Goal: Task Accomplishment & Management: Manage account settings

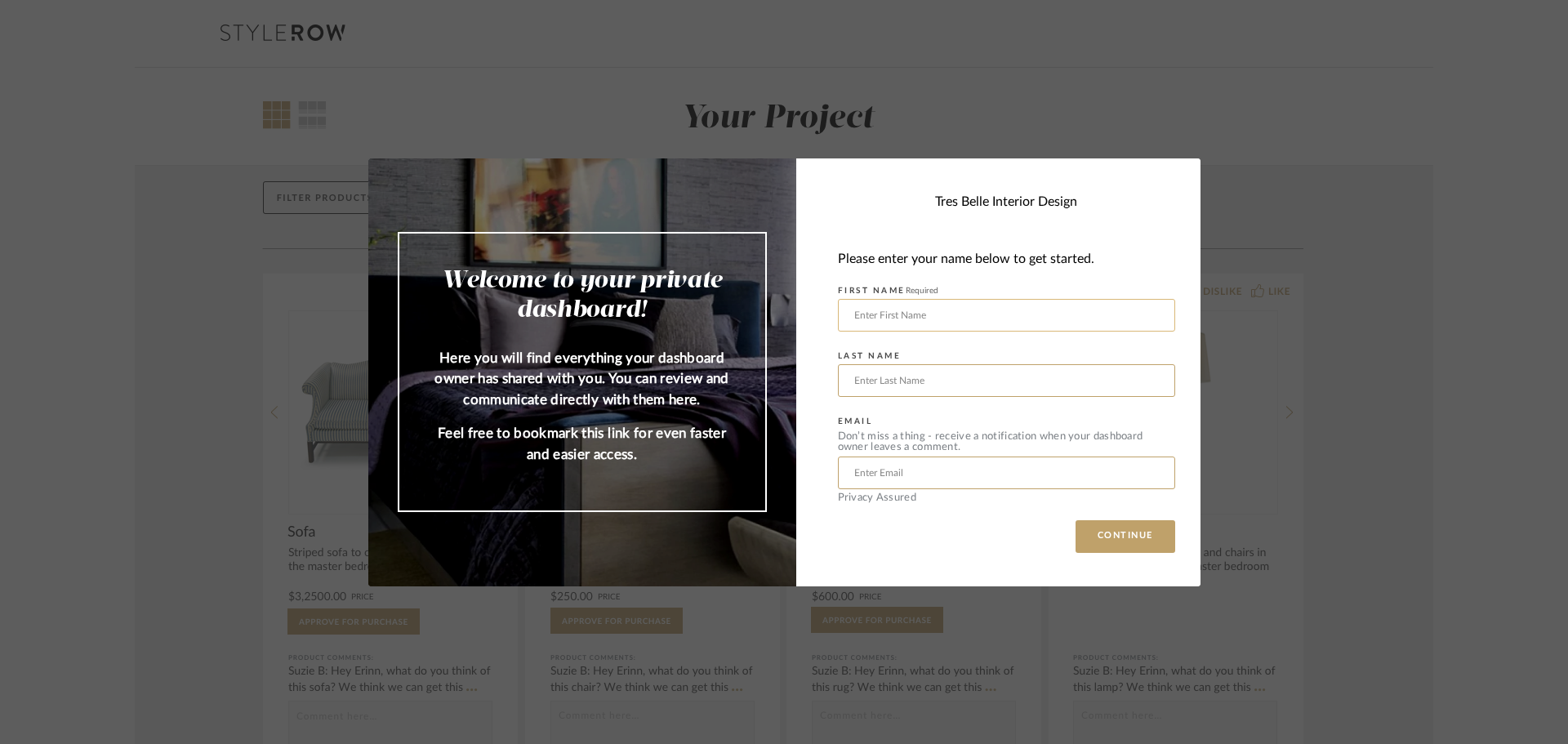
click at [980, 309] on input "text" at bounding box center [1006, 314] width 338 height 32
type input "[PERSON_NAME]"
click at [1043, 459] on input "text" at bounding box center [1006, 472] width 338 height 32
type input "[EMAIL_ADDRESS][DOMAIN_NAME]"
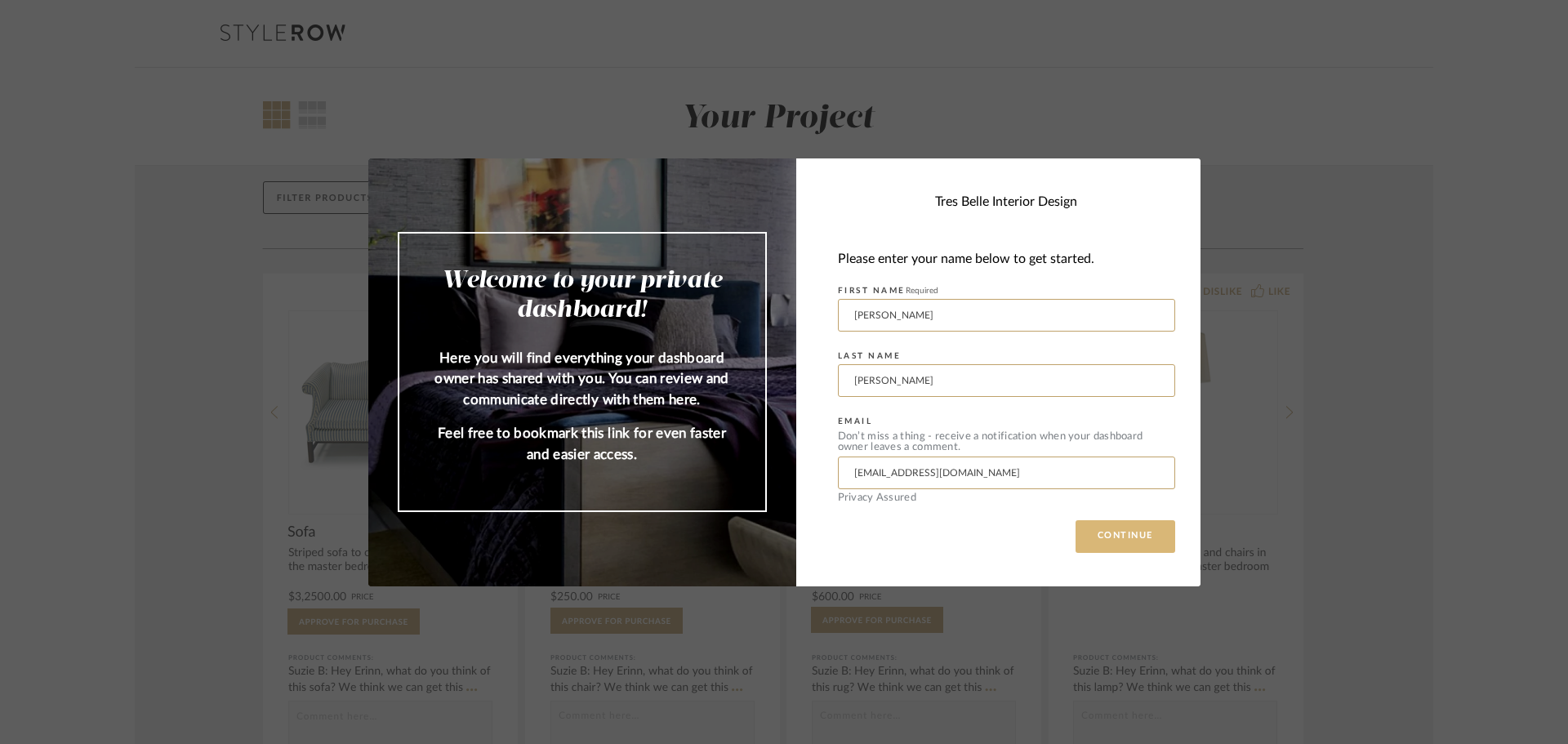
click at [1079, 539] on button "CONTINUE" at bounding box center [1126, 536] width 100 height 32
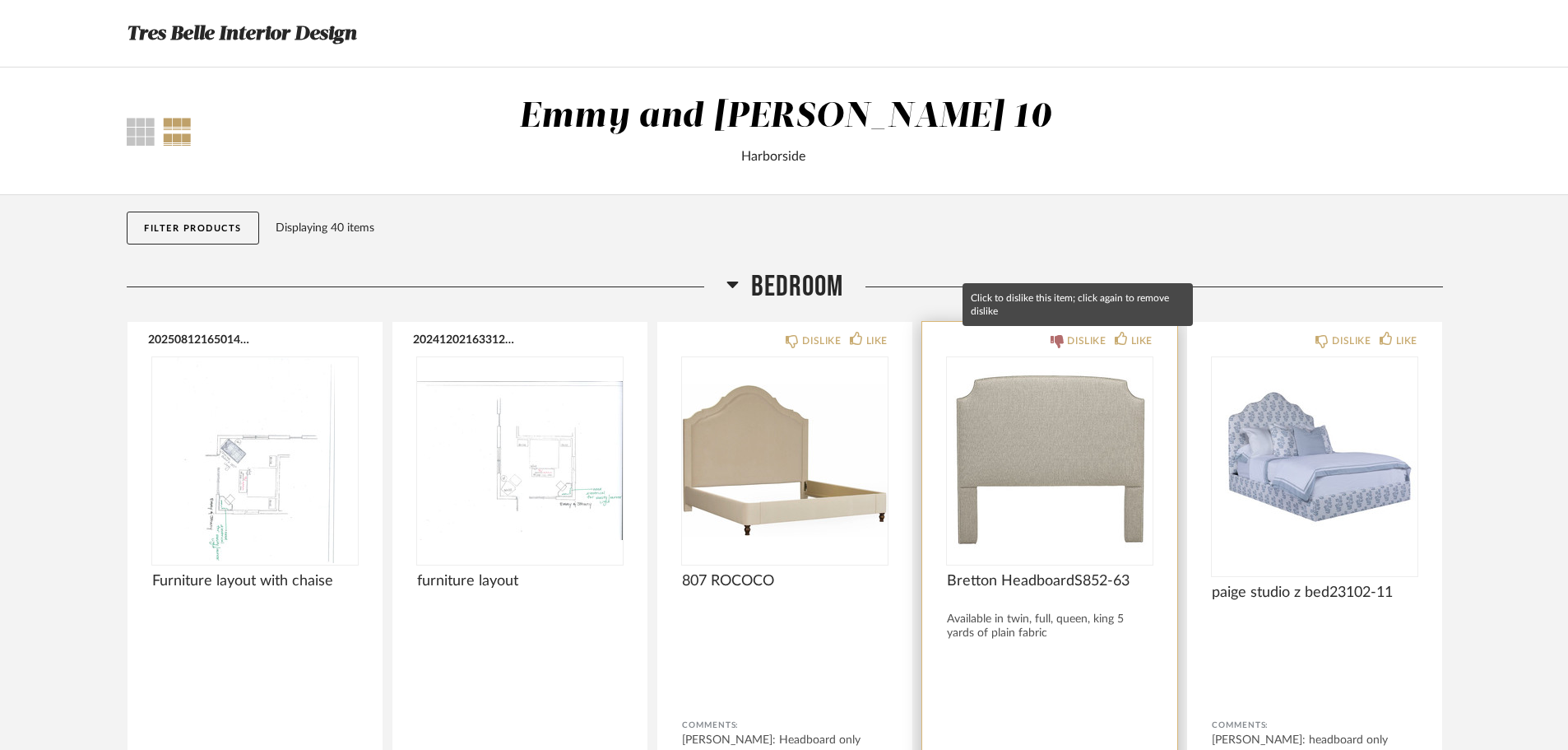
click at [1082, 338] on div "DISLIKE" at bounding box center [1087, 341] width 38 height 17
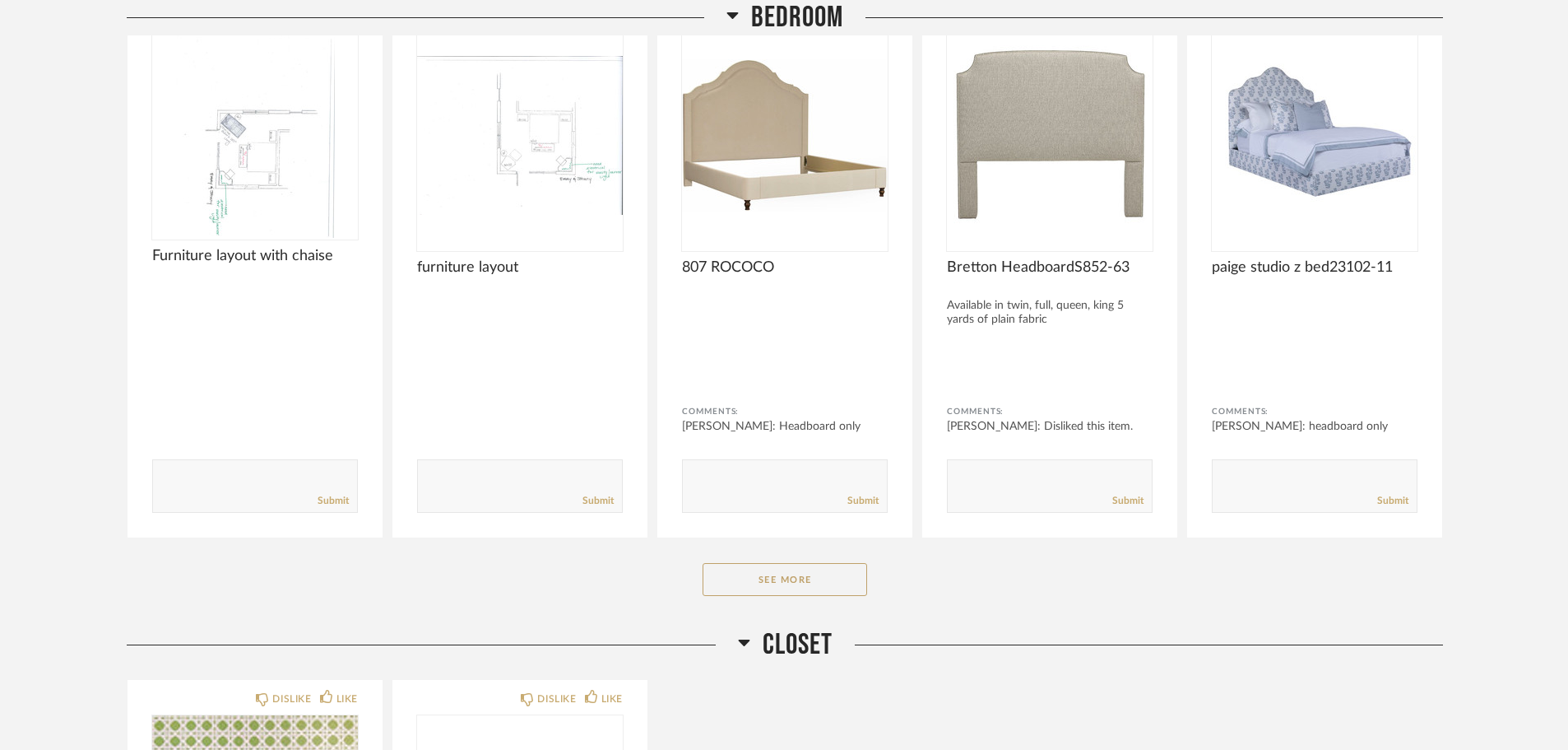
scroll to position [329, 0]
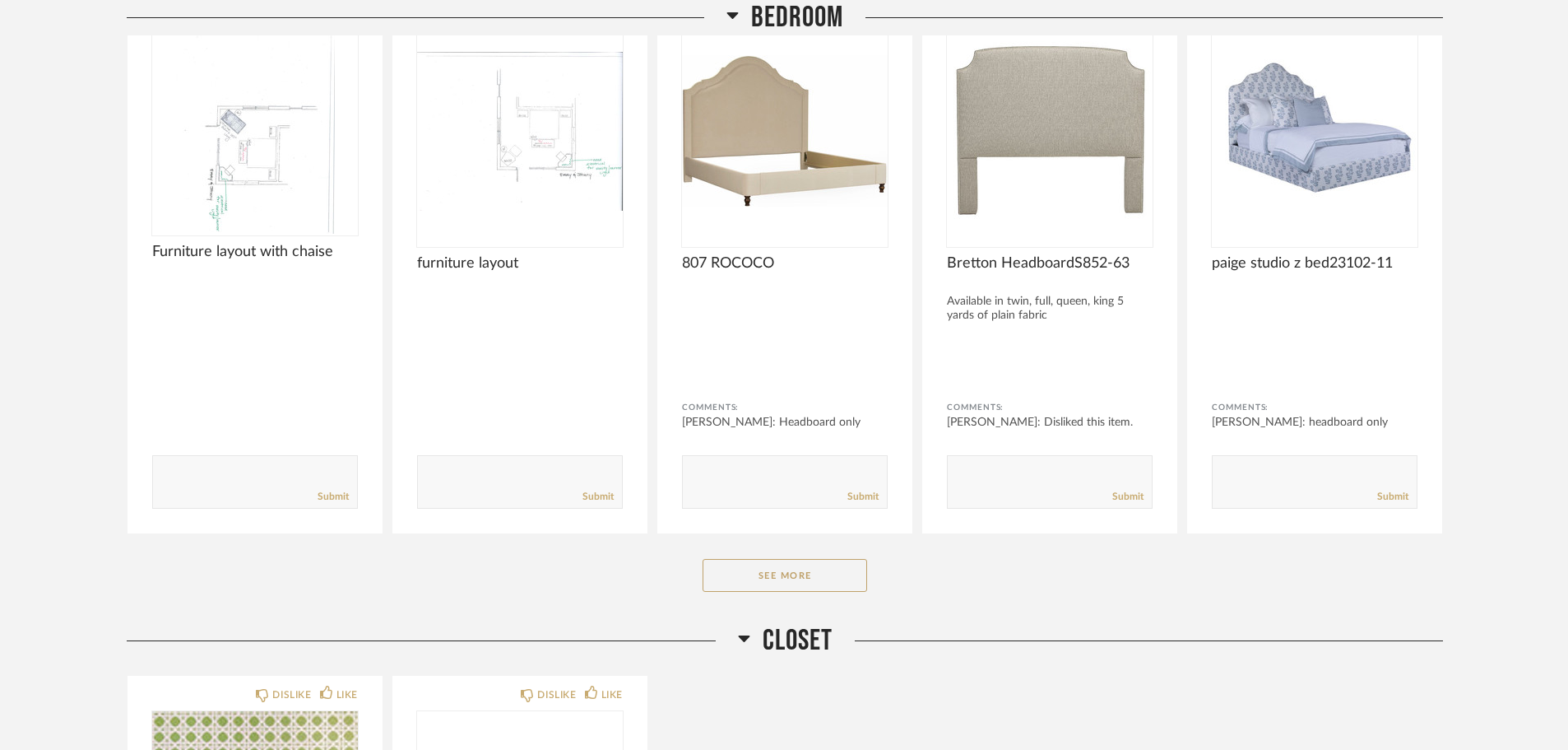
click at [767, 597] on div "Bedroom 20250812165014456.pdf Furniture layout with chaise Comments: Submit 202…" at bounding box center [785, 281] width 1316 height 683
click at [794, 581] on button "See More" at bounding box center [785, 574] width 165 height 33
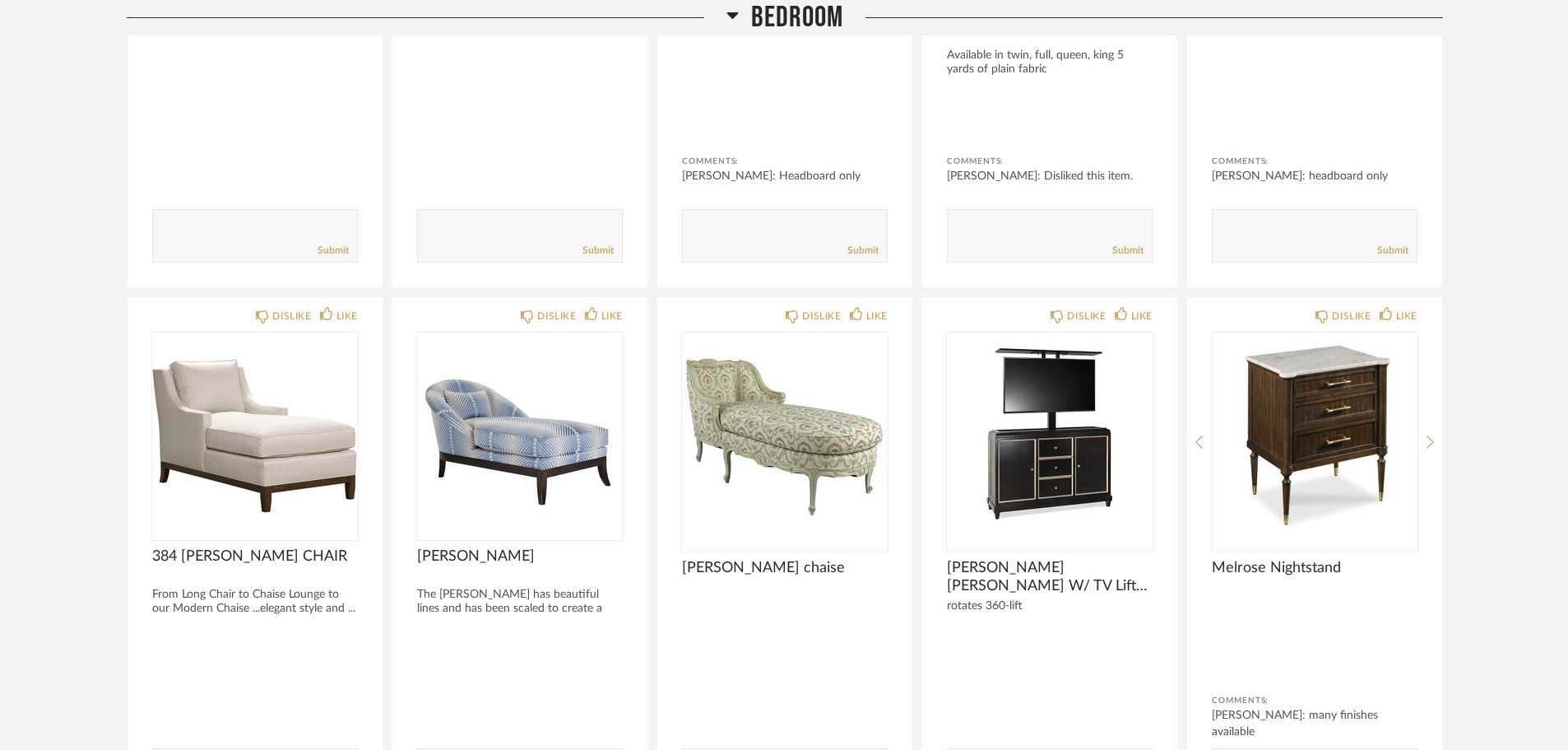
scroll to position [576, 0]
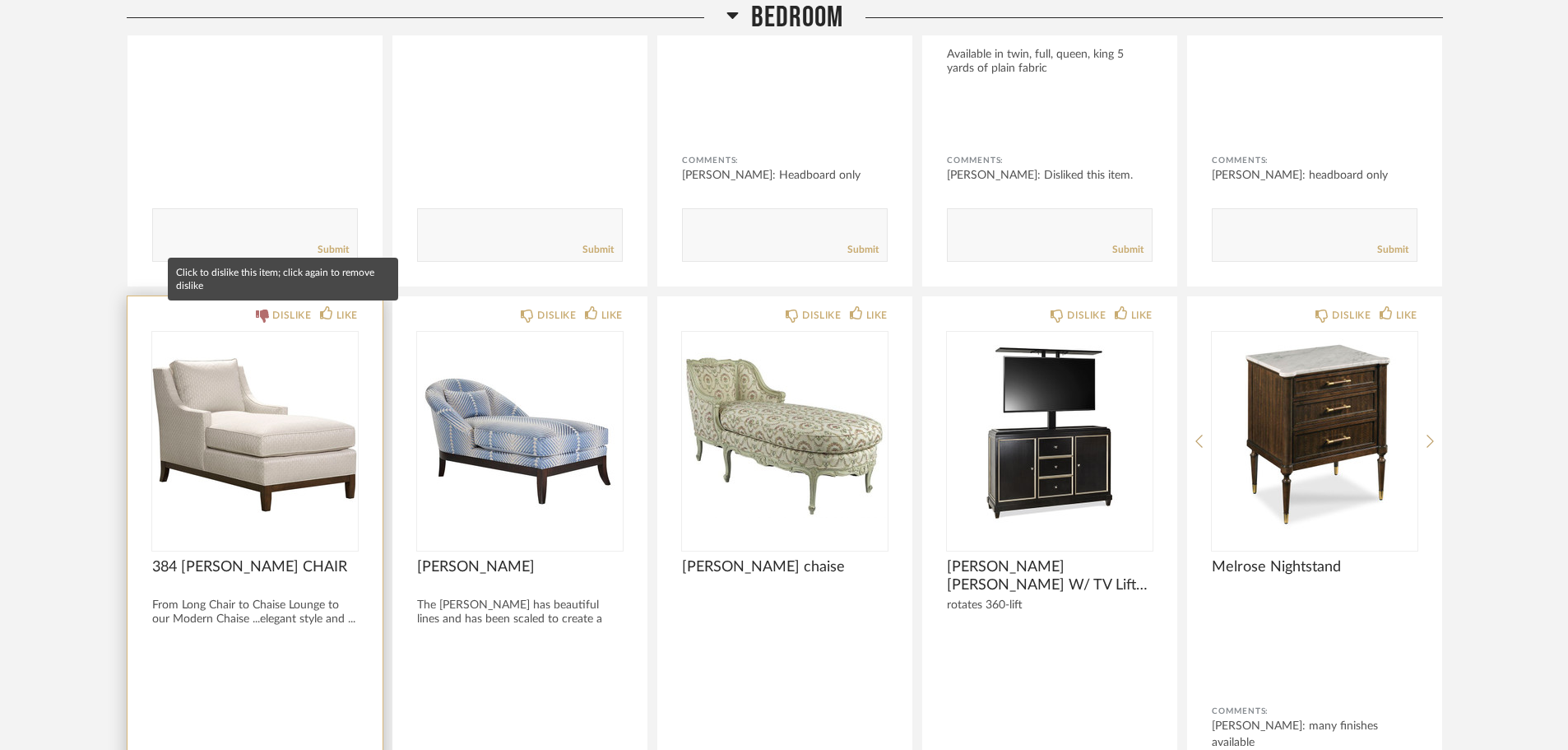
click at [293, 311] on div "DISLIKE" at bounding box center [292, 315] width 38 height 17
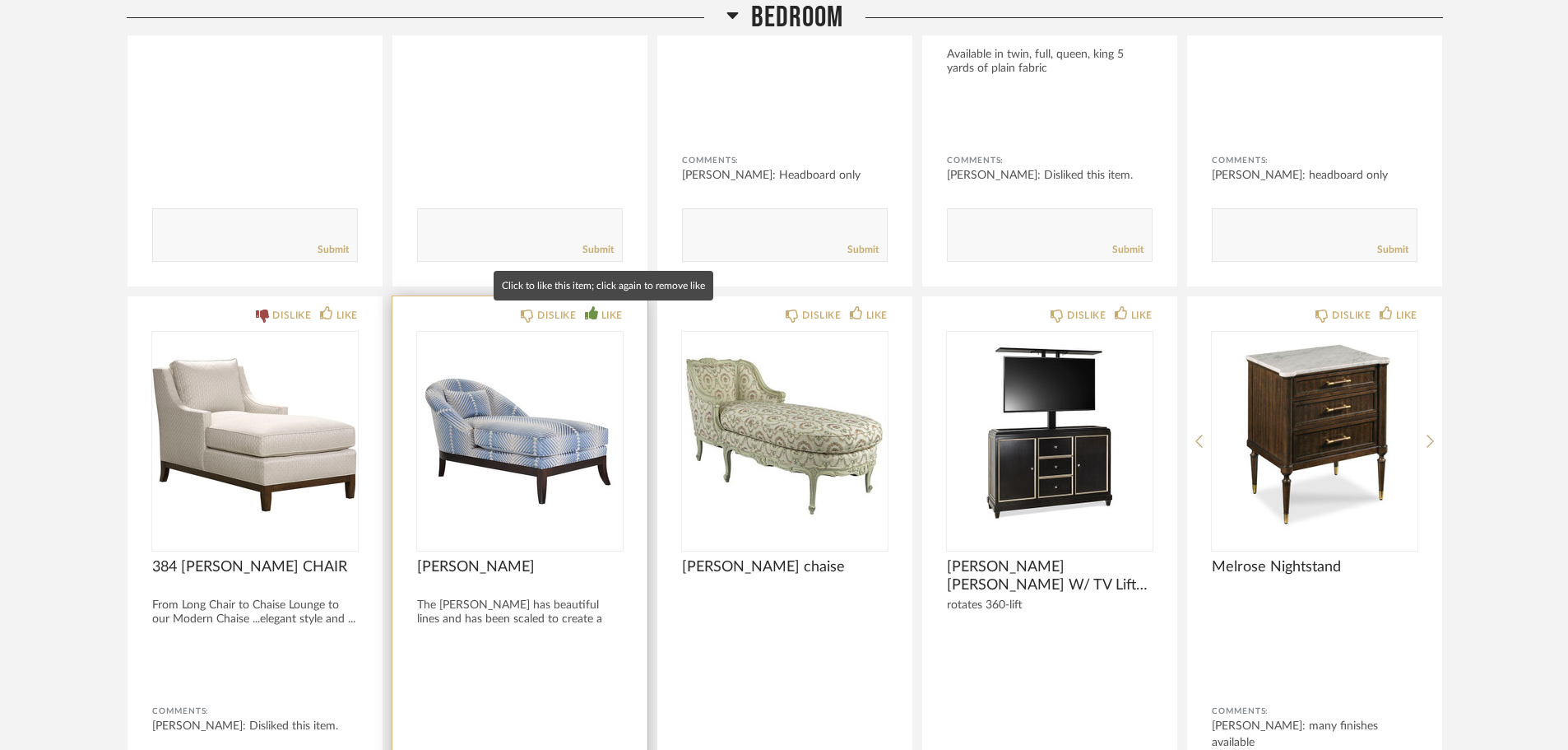
click at [619, 310] on div "LIKE" at bounding box center [613, 315] width 22 height 17
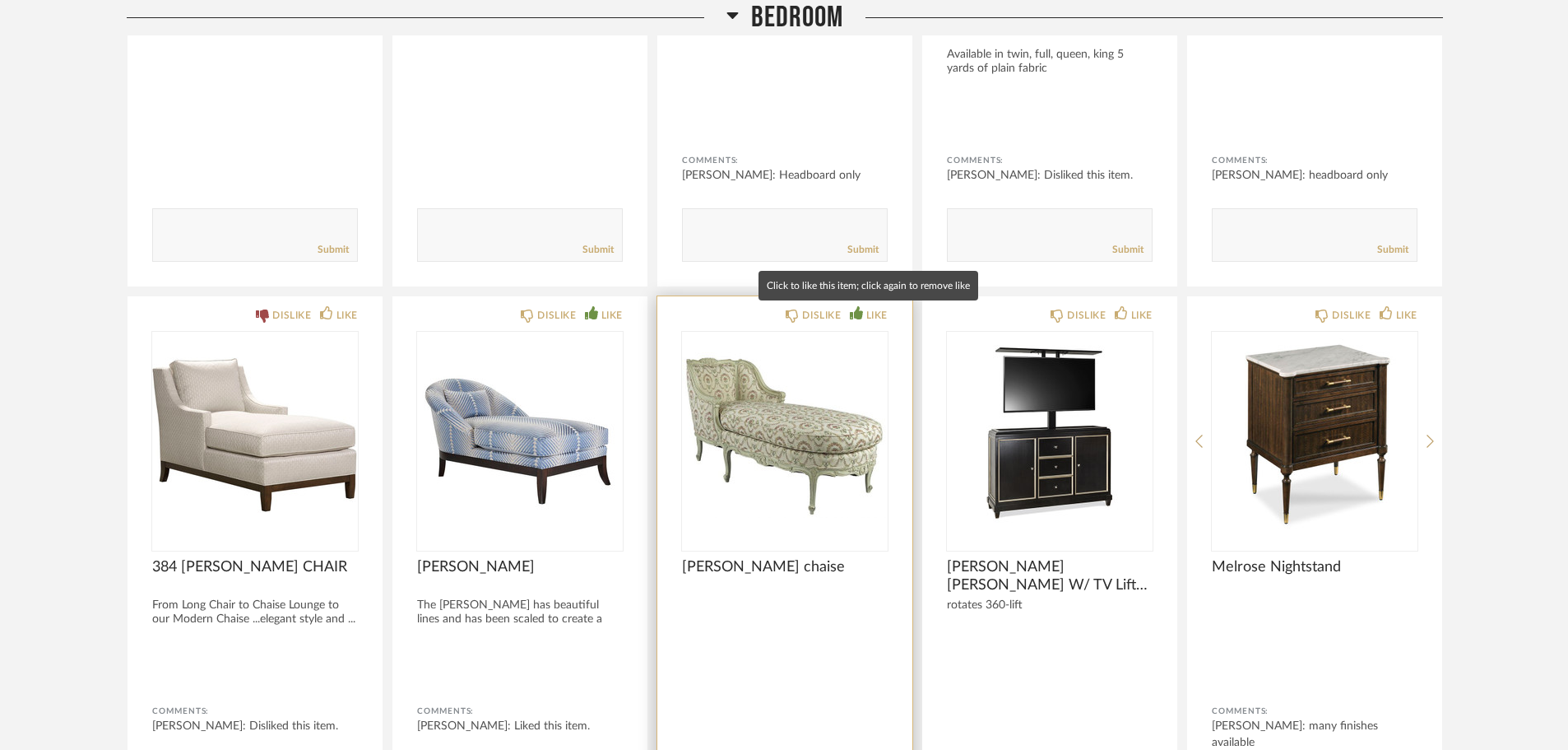
click at [874, 315] on div "LIKE" at bounding box center [878, 315] width 22 height 17
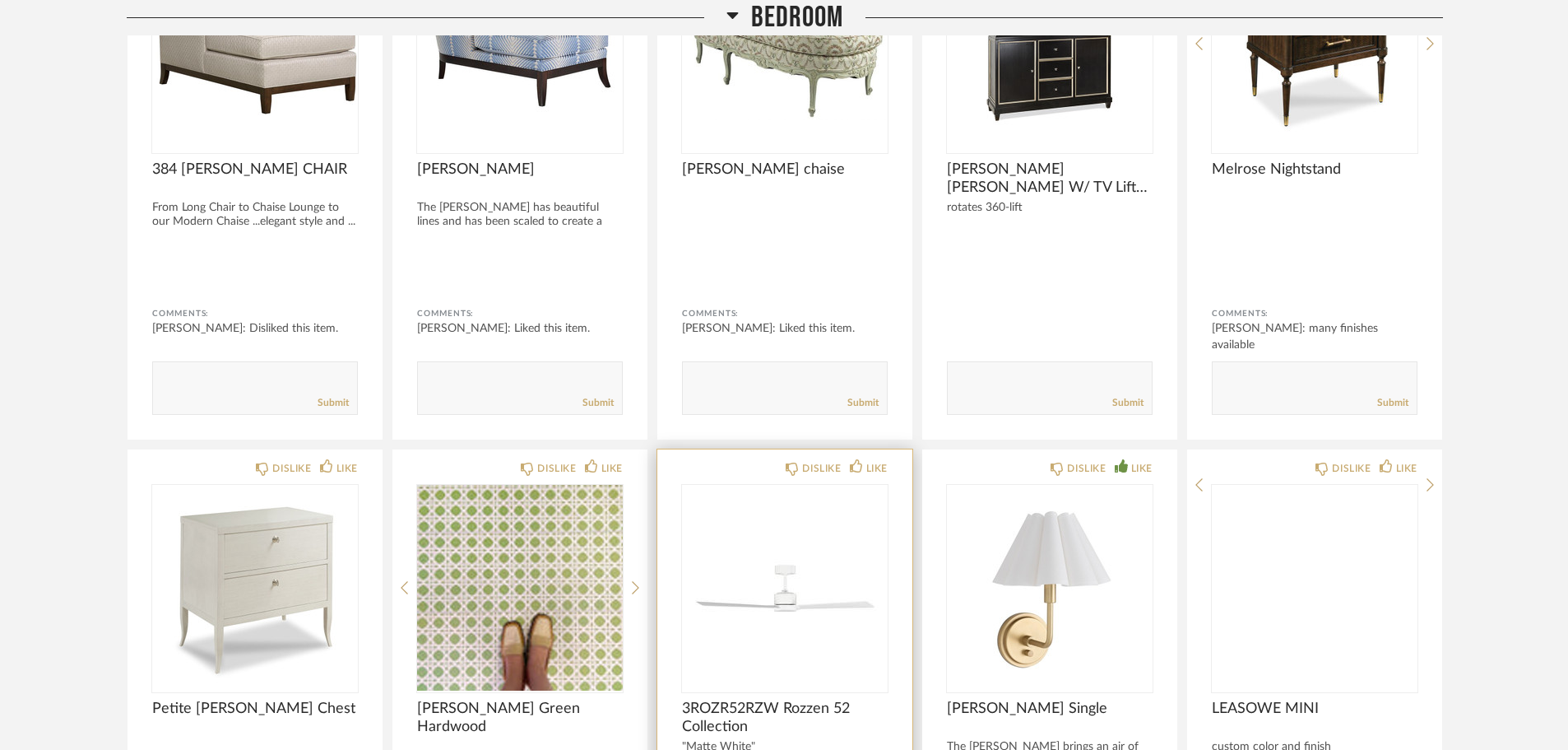
scroll to position [987, 0]
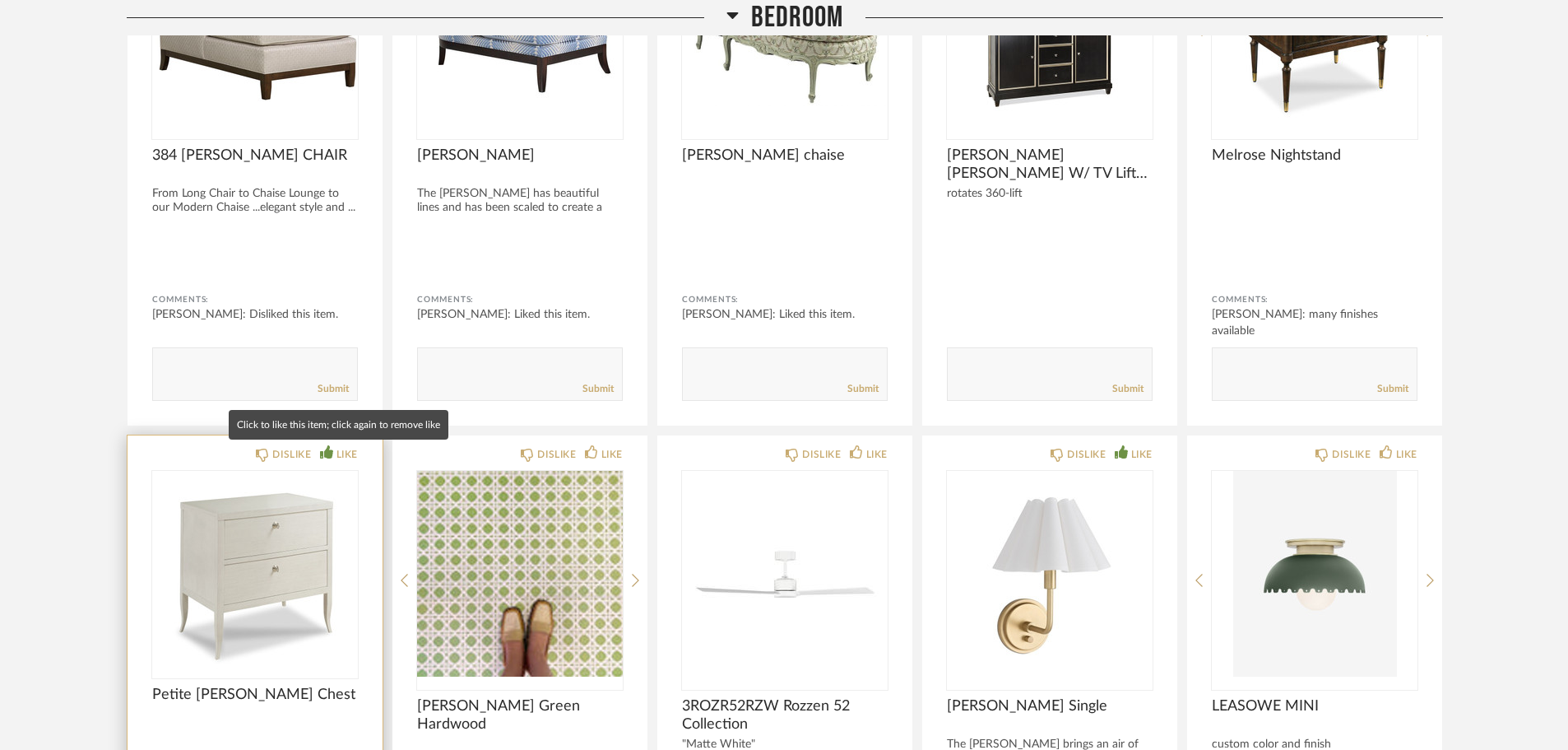
click at [349, 454] on div "LIKE" at bounding box center [348, 455] width 22 height 17
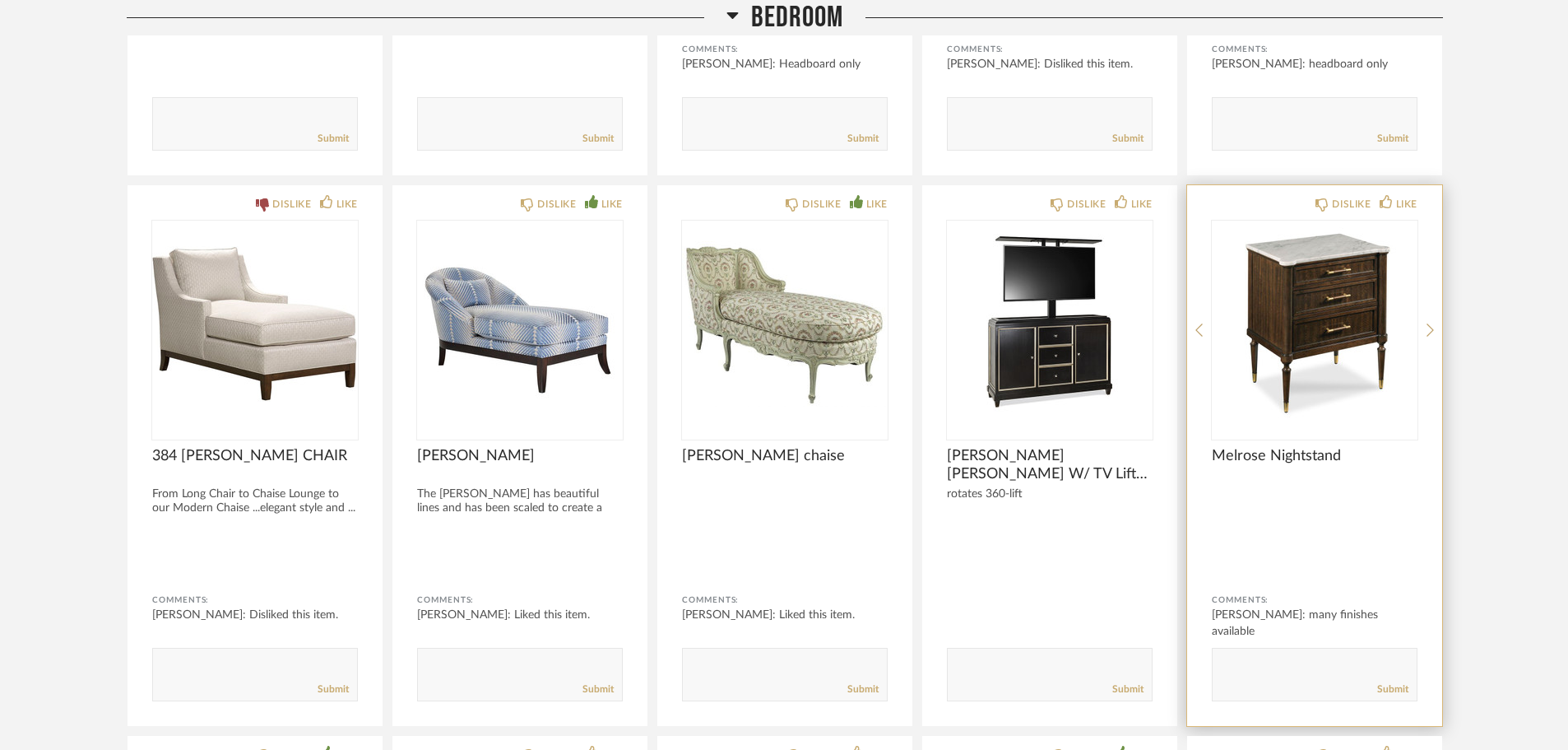
scroll to position [659, 0]
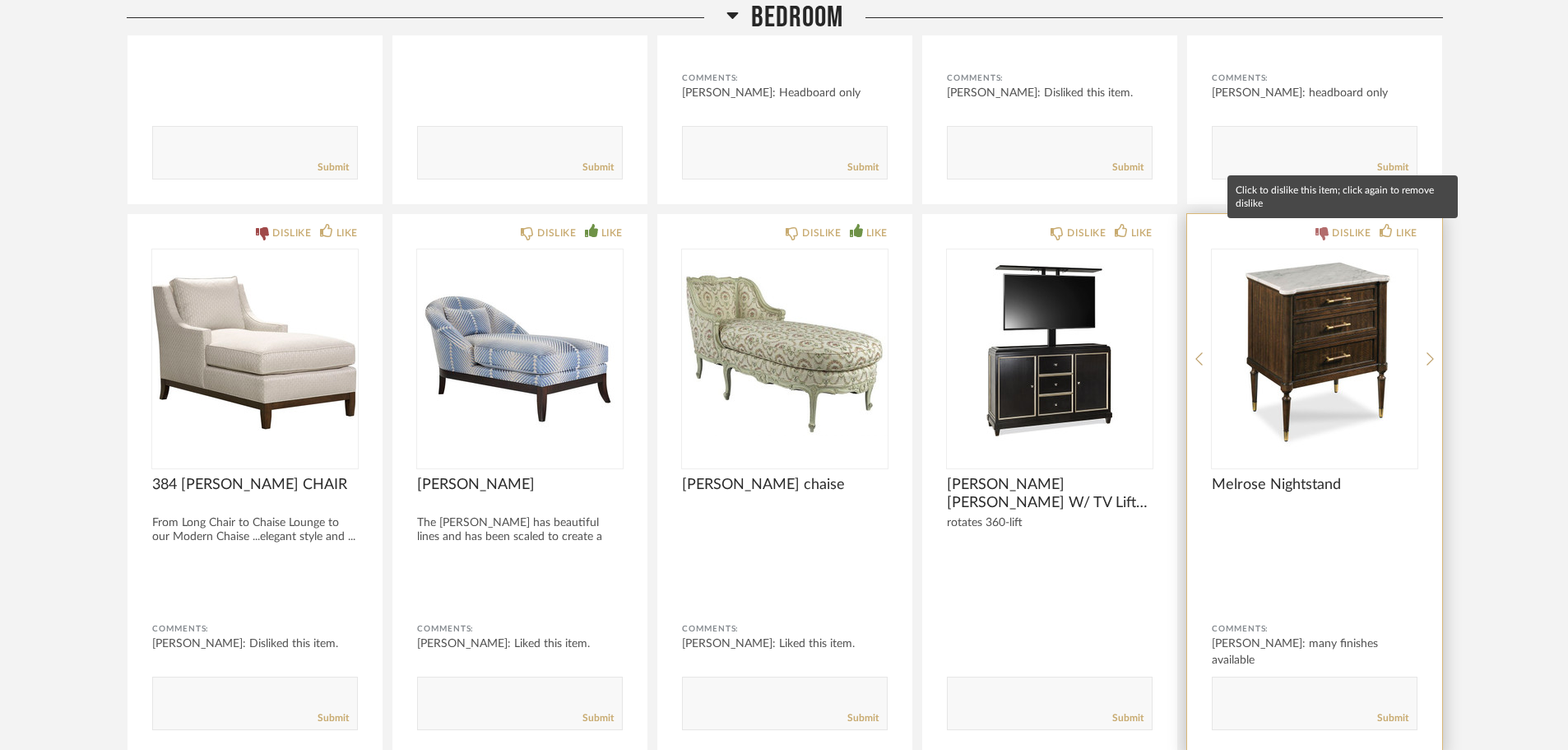
click at [1347, 235] on div "DISLIKE" at bounding box center [1352, 233] width 38 height 17
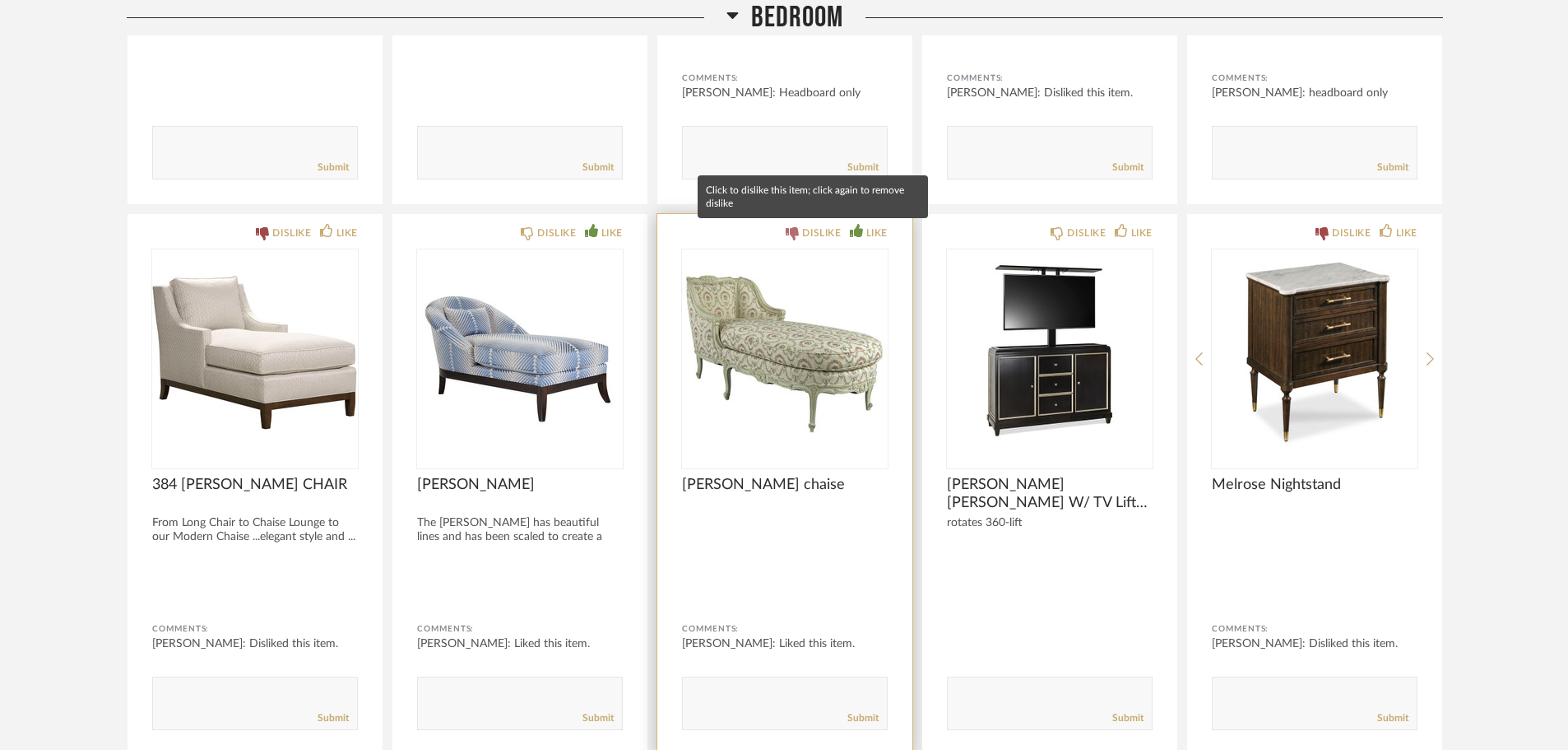
click at [822, 236] on div "DISLIKE" at bounding box center [822, 233] width 38 height 17
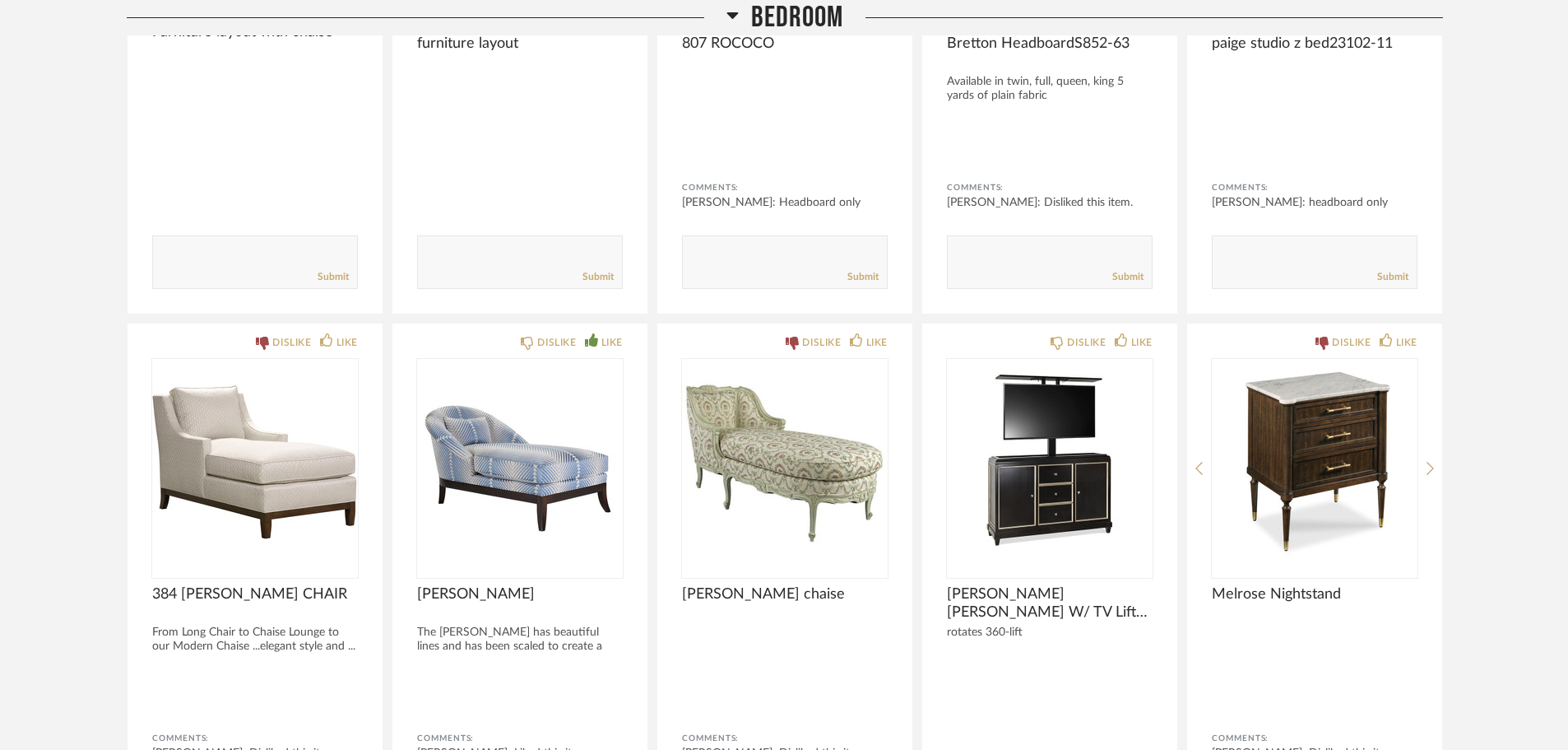
scroll to position [247, 0]
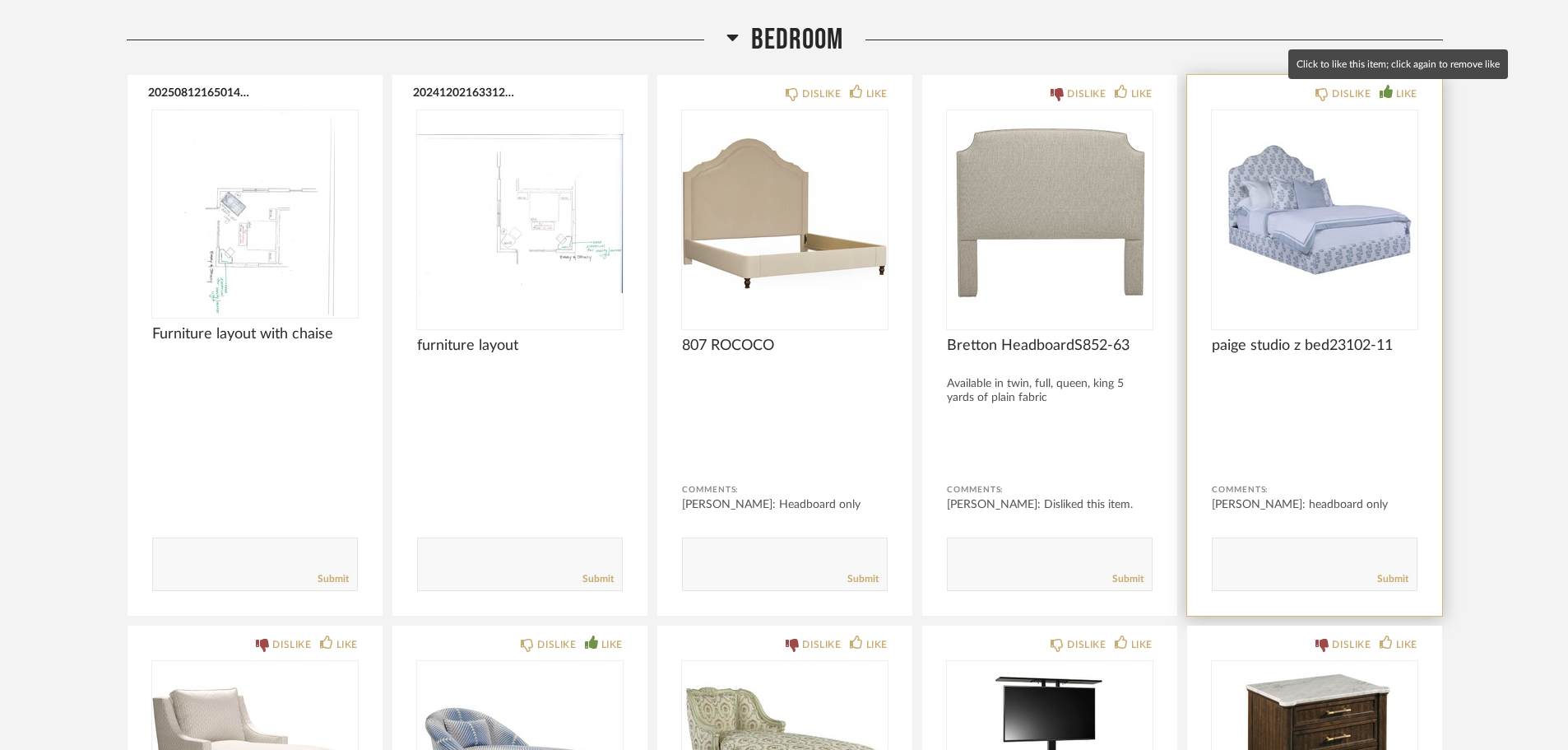
click at [1397, 89] on div "LIKE" at bounding box center [1408, 94] width 22 height 17
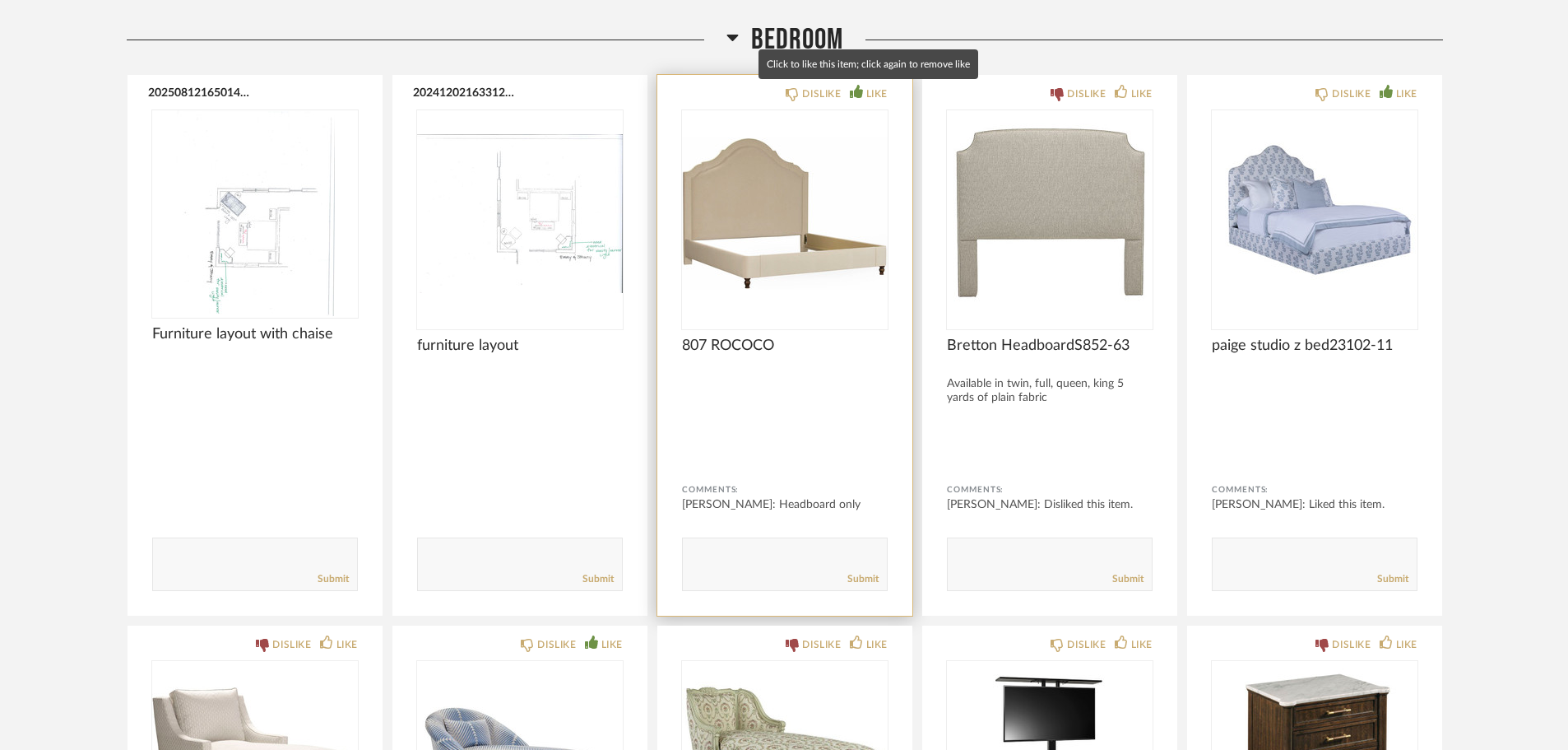
click at [874, 91] on div "LIKE" at bounding box center [878, 94] width 22 height 17
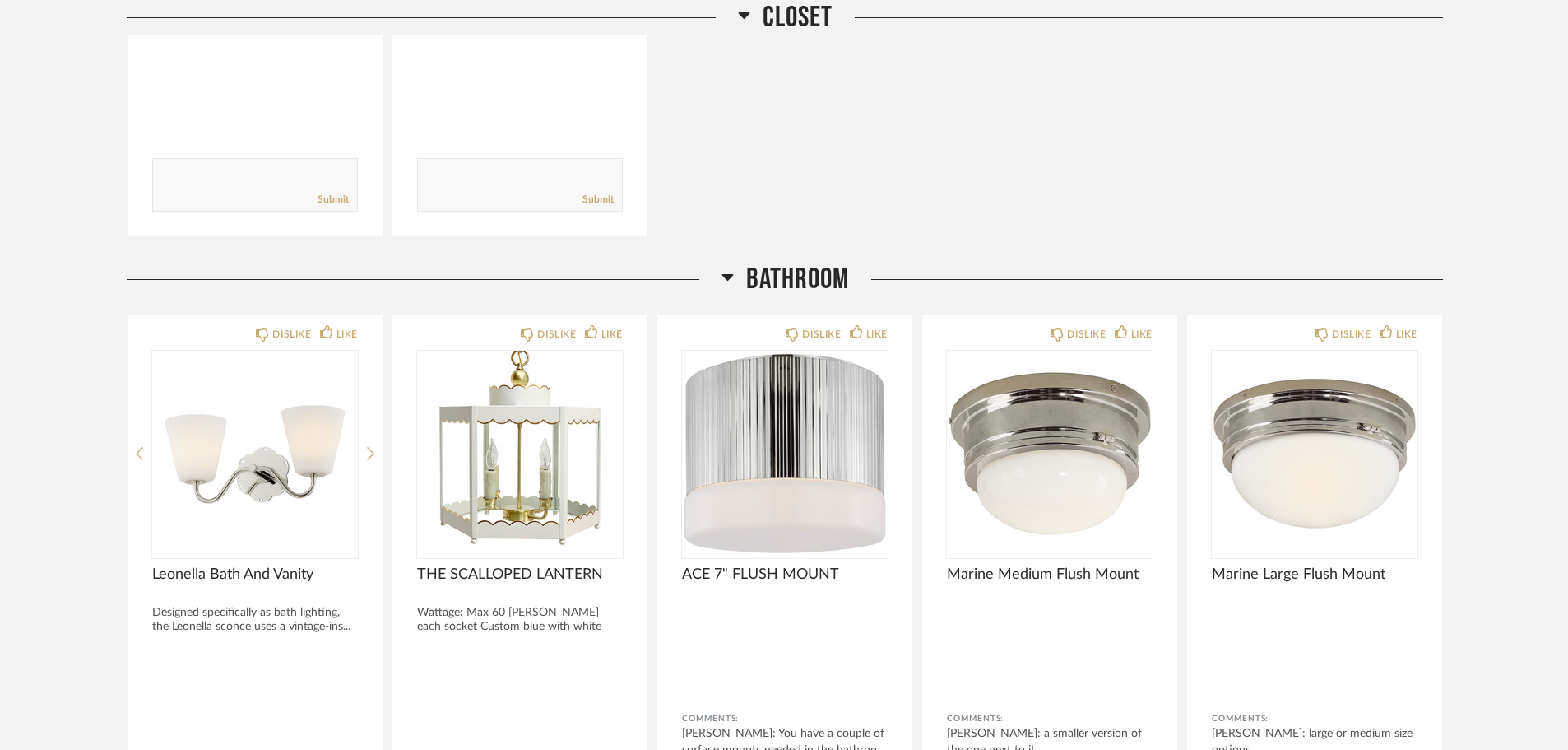
scroll to position [3704, 0]
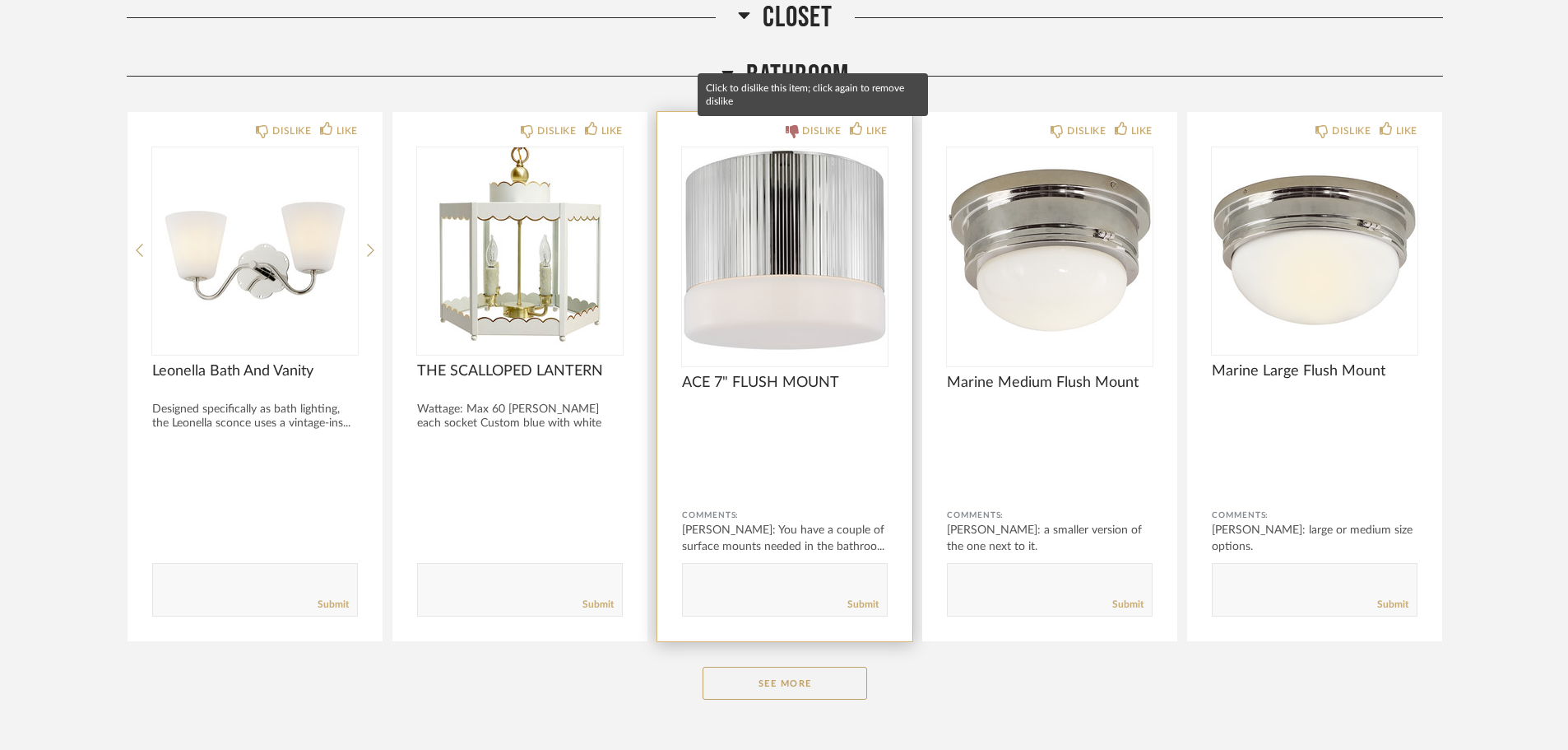
click at [814, 128] on div "DISLIKE" at bounding box center [822, 131] width 38 height 17
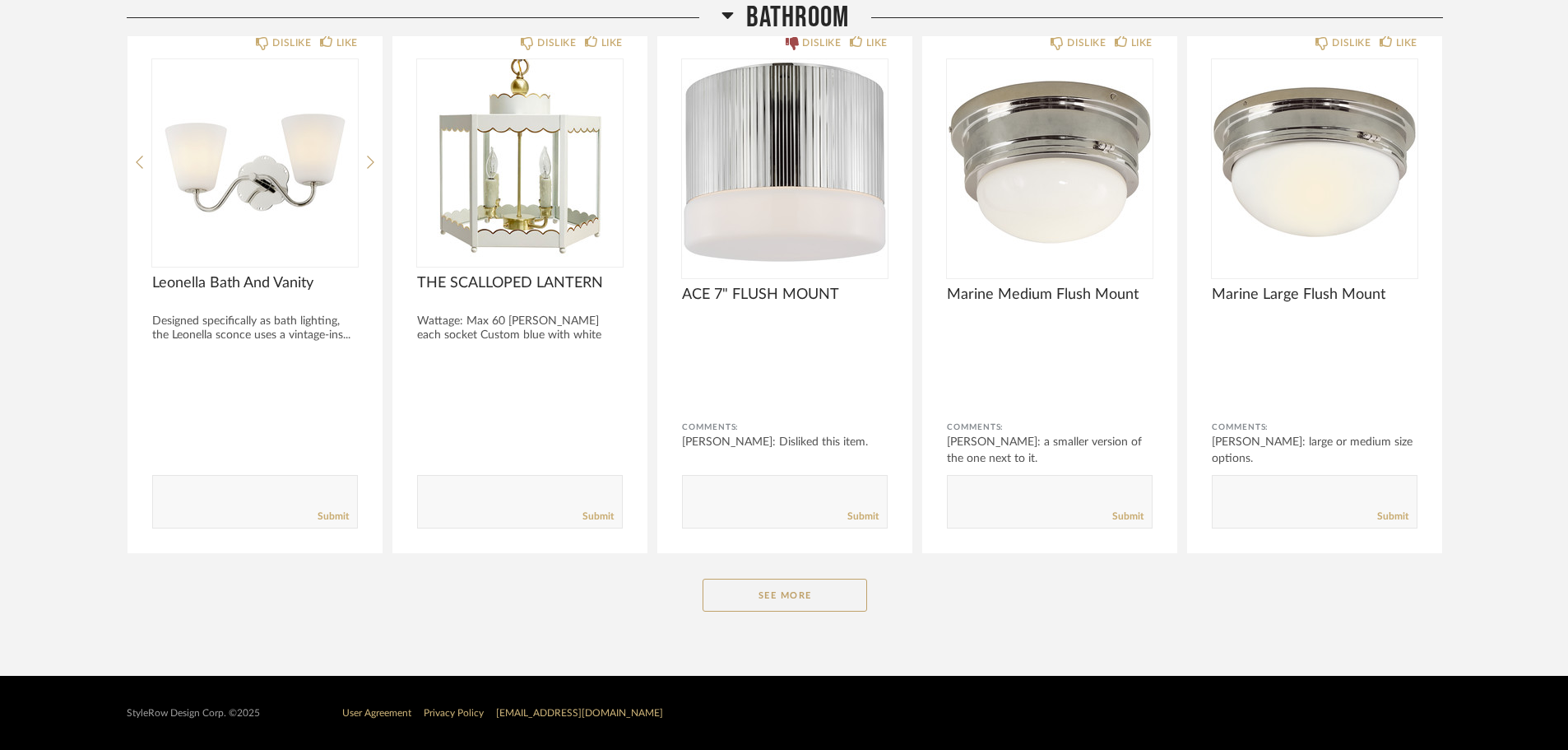
scroll to position [3793, 0]
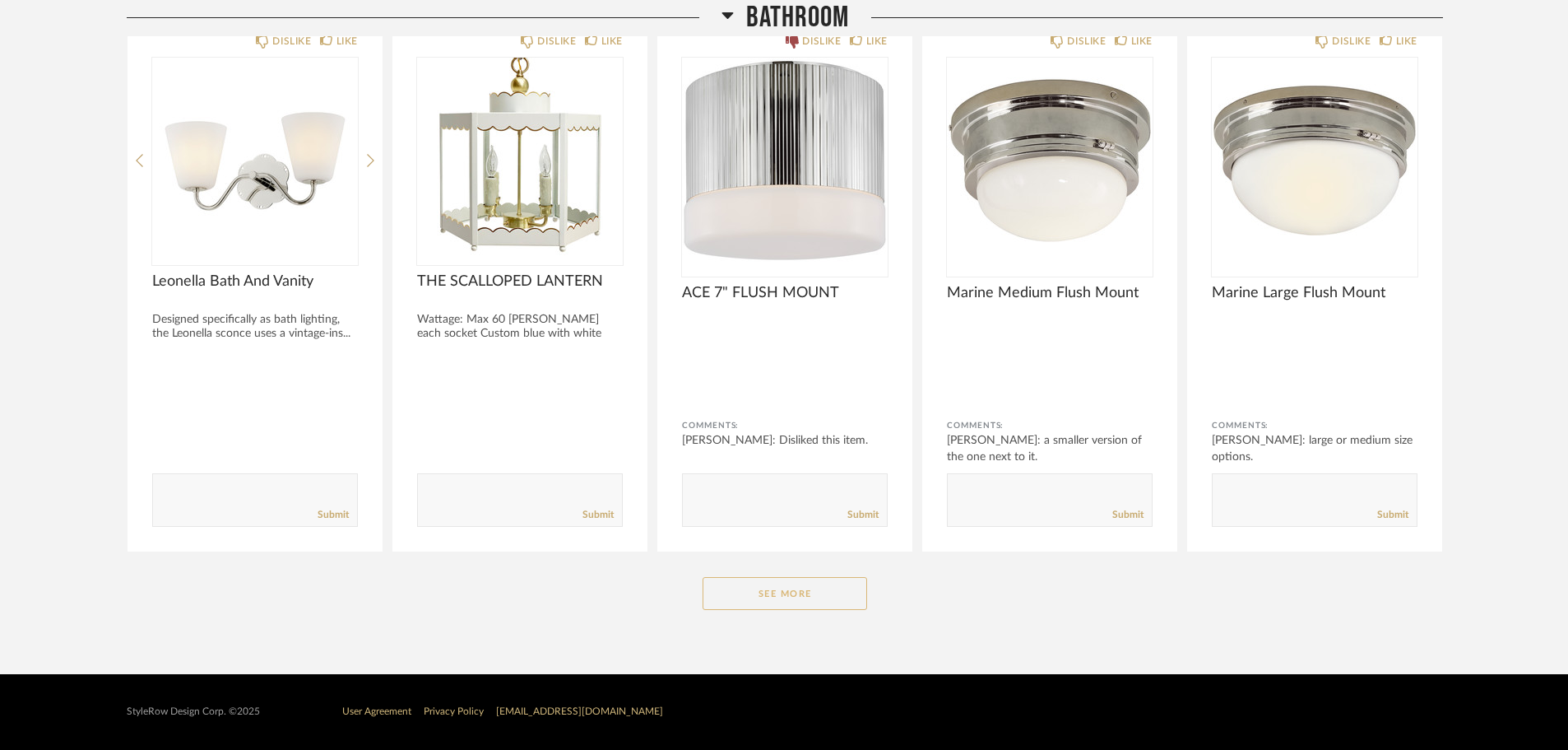
click at [844, 599] on button "See More" at bounding box center [785, 593] width 165 height 33
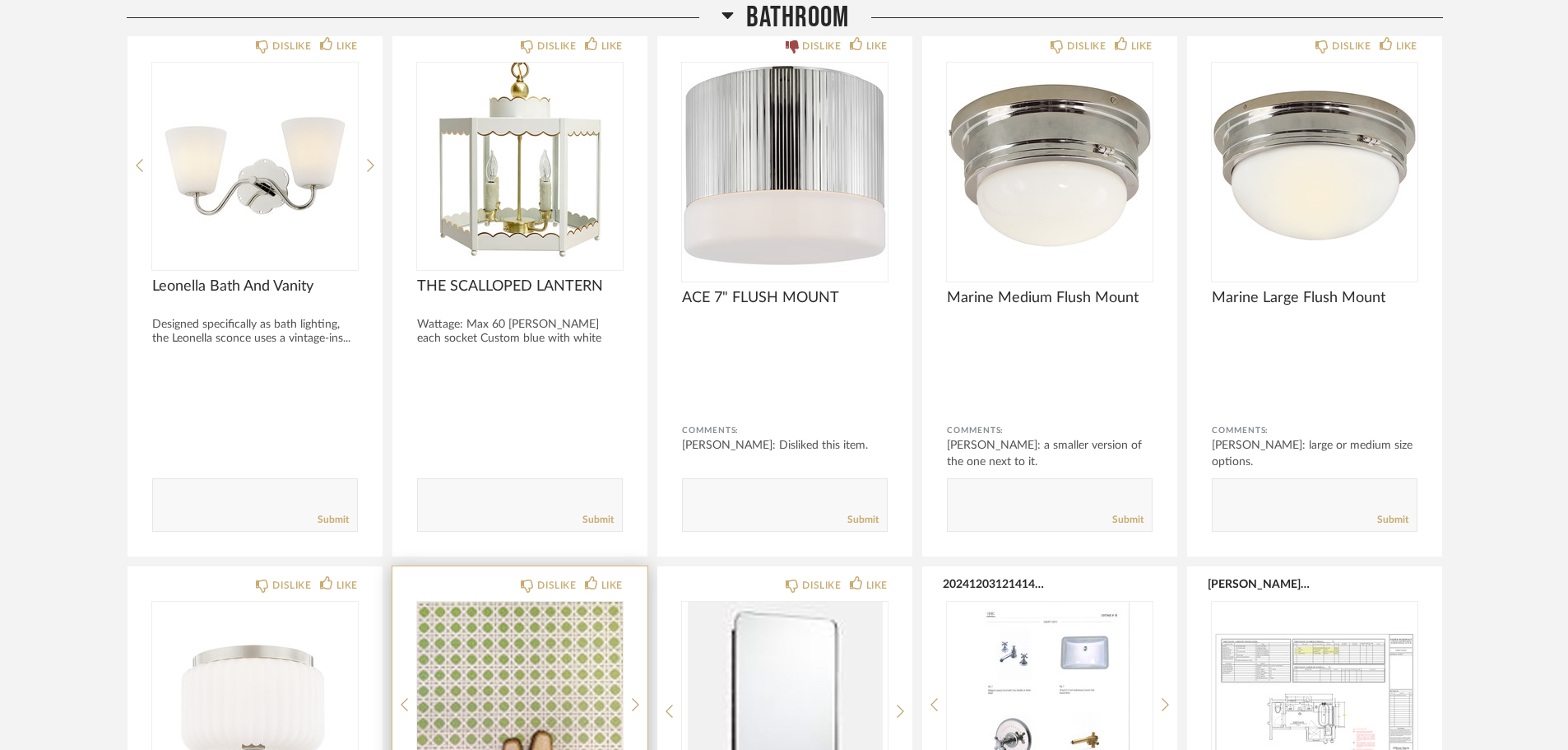
scroll to position [3958, 0]
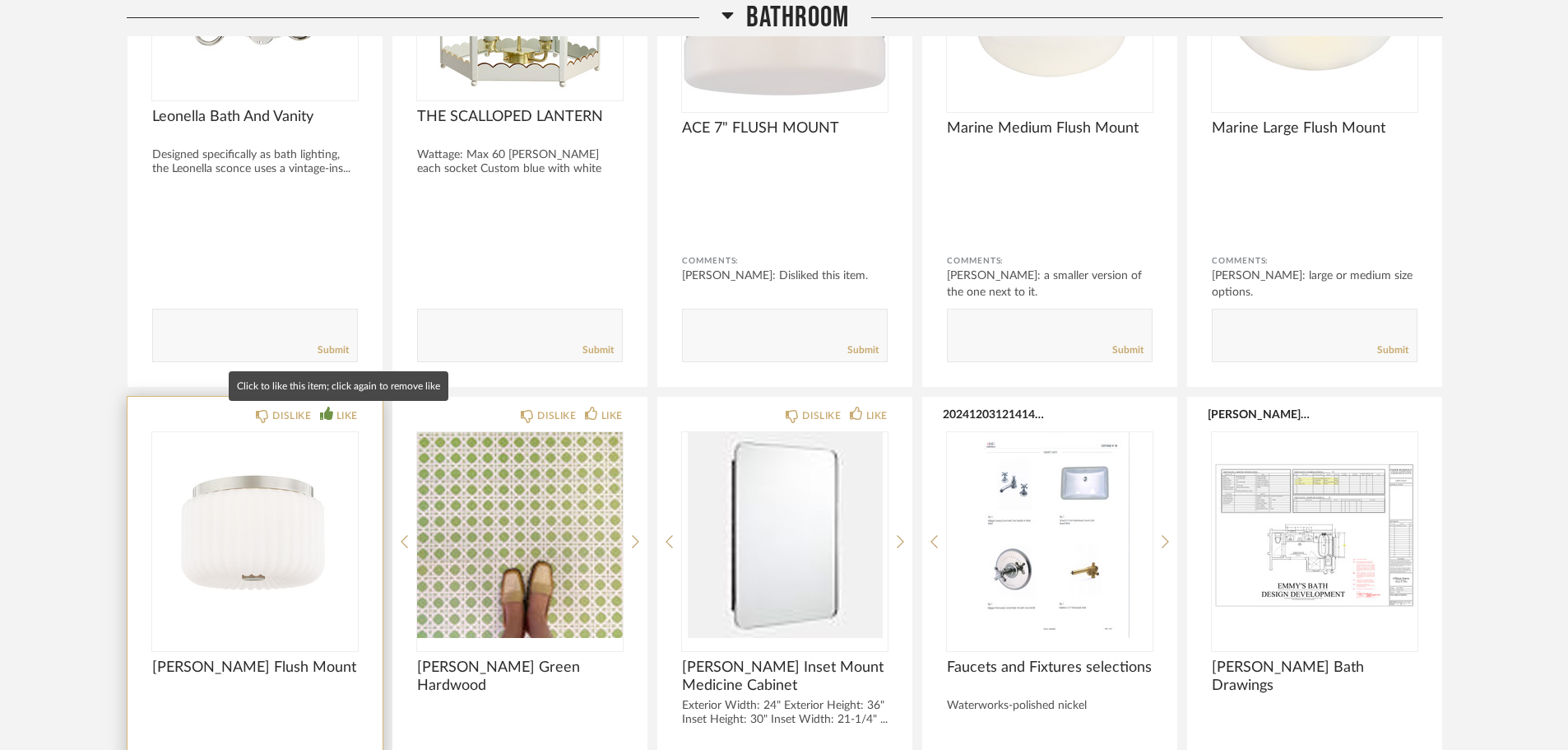
click at [333, 418] on div "LIKE" at bounding box center [339, 416] width 38 height 17
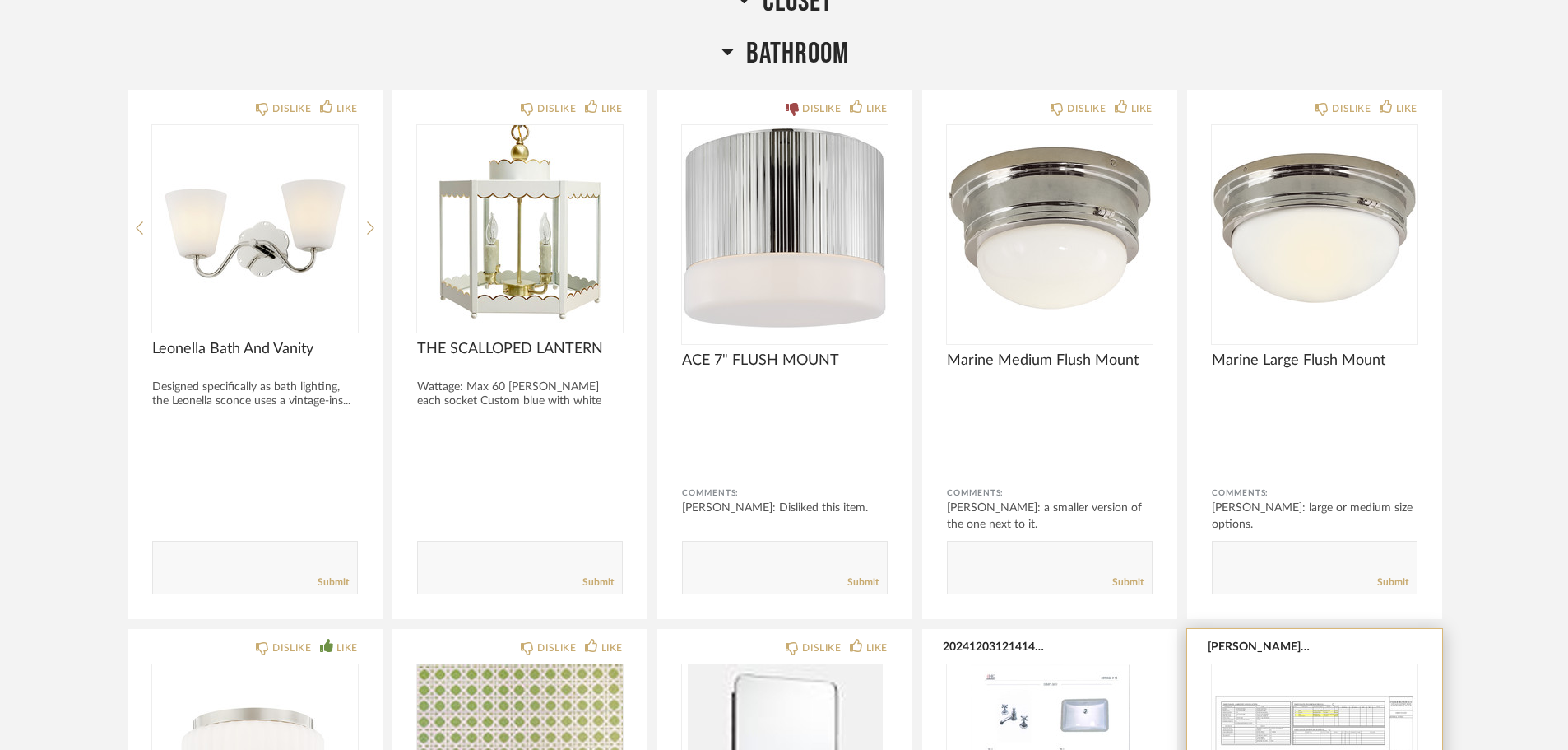
scroll to position [3712, 0]
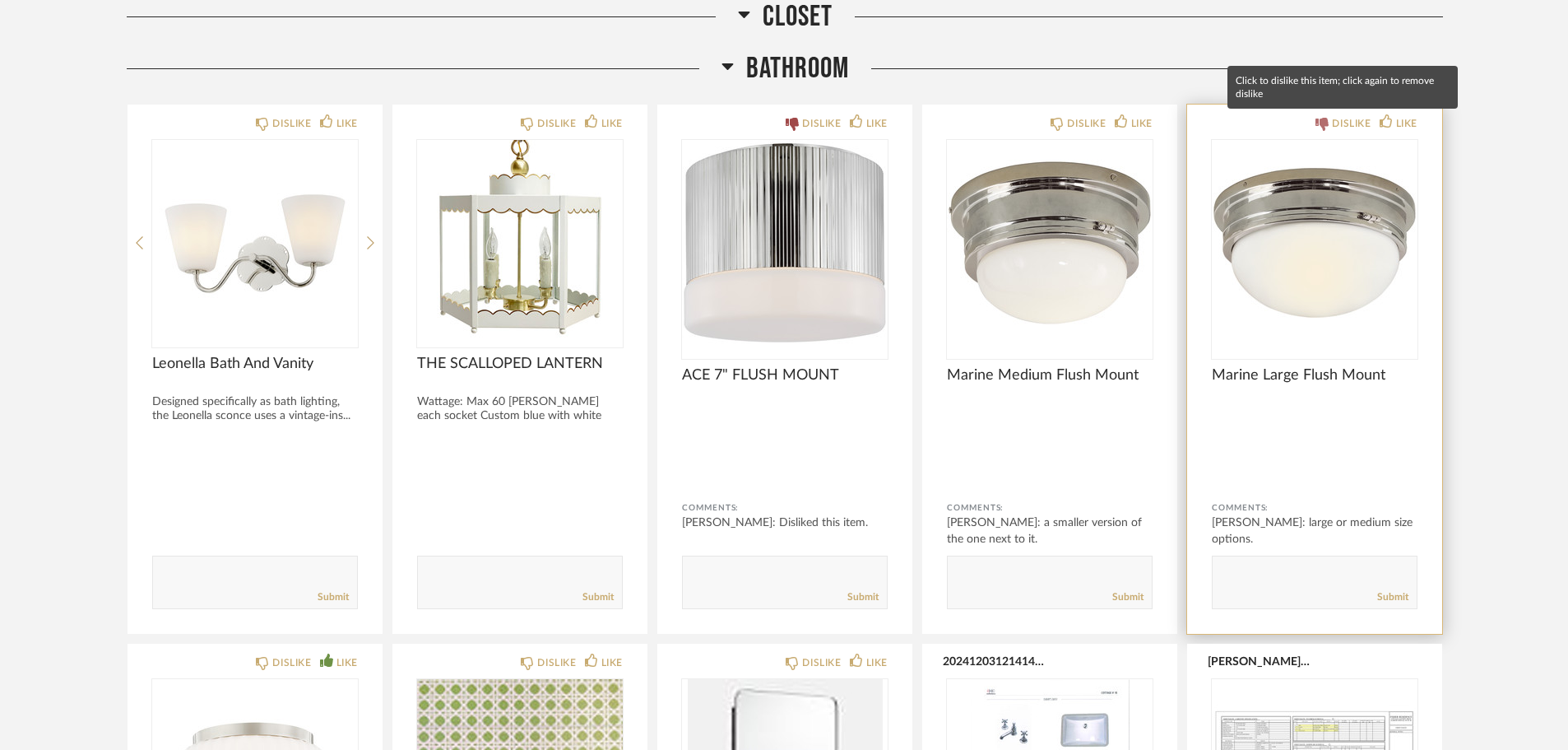
click at [1354, 130] on div "DISLIKE" at bounding box center [1352, 124] width 38 height 17
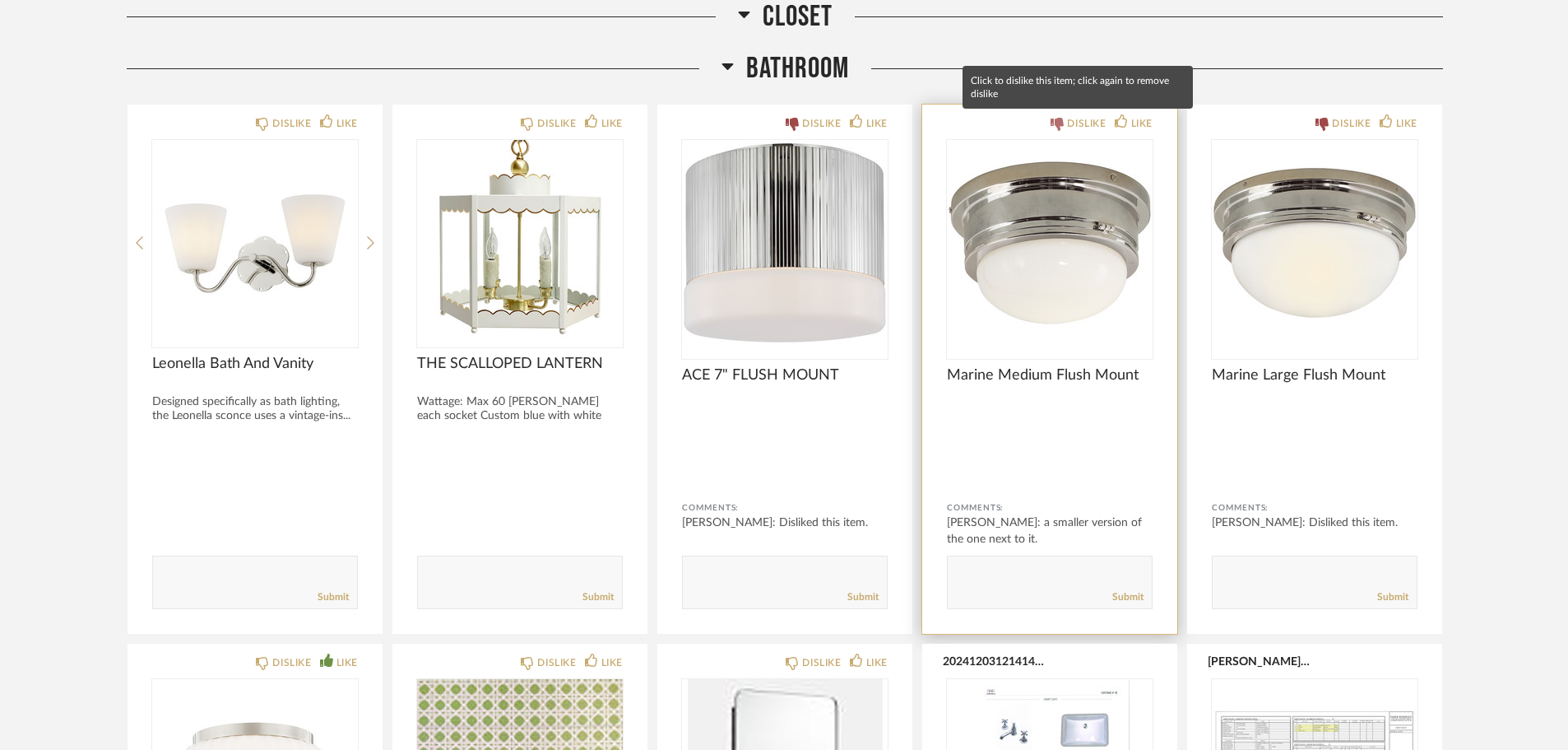
click at [1100, 122] on div "DISLIKE" at bounding box center [1087, 124] width 38 height 17
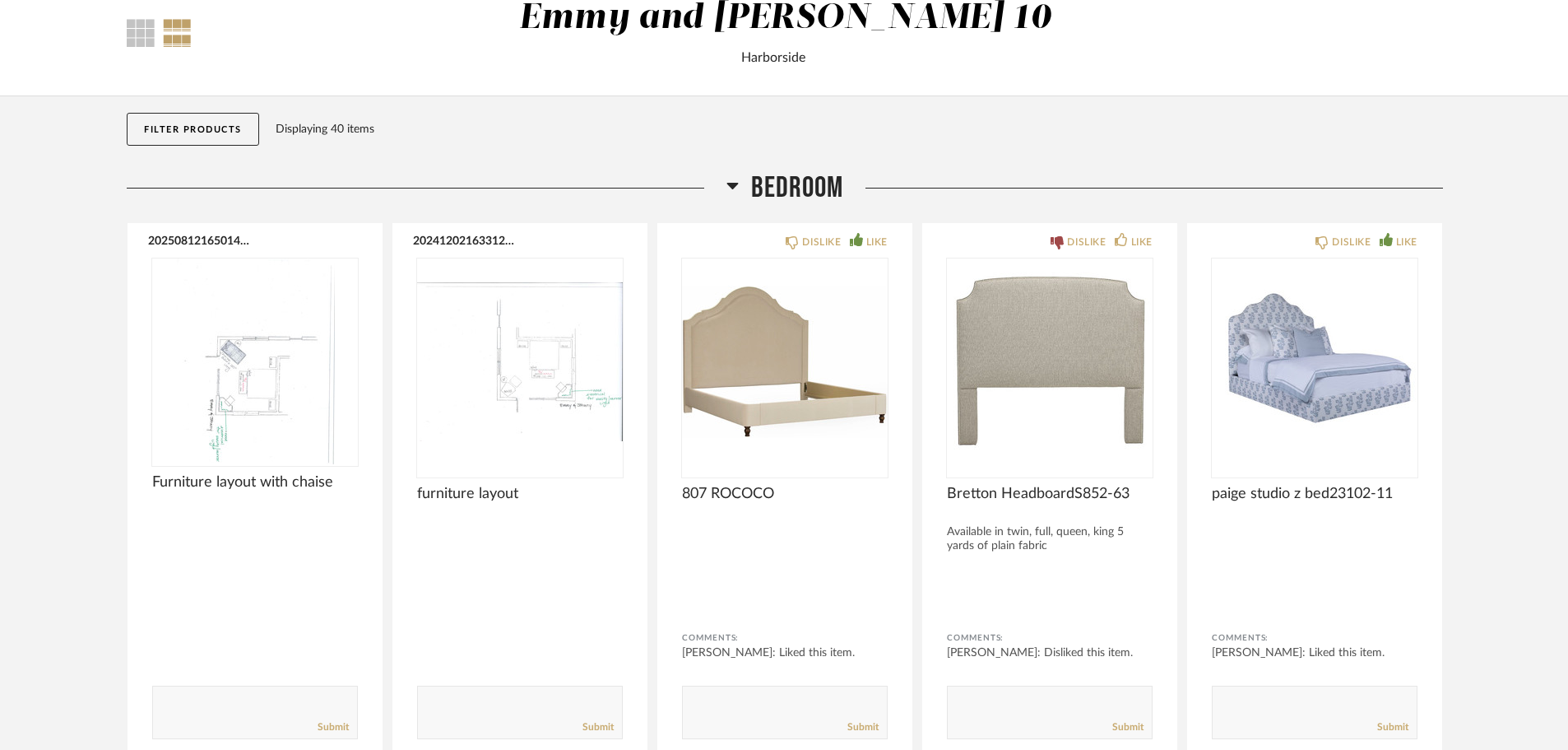
scroll to position [0, 0]
